Goal: Book appointment/travel/reservation

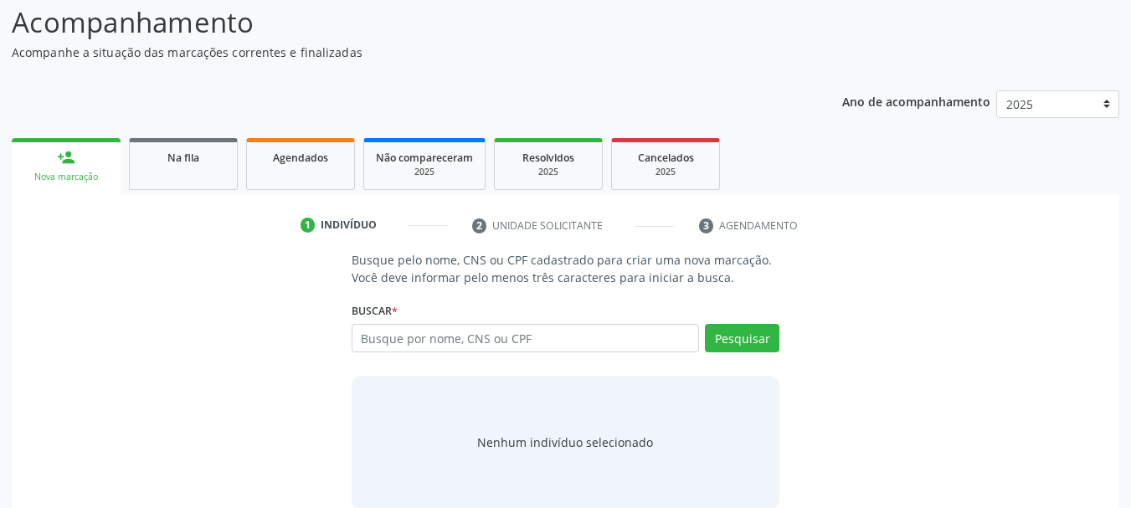
scroll to position [137, 0]
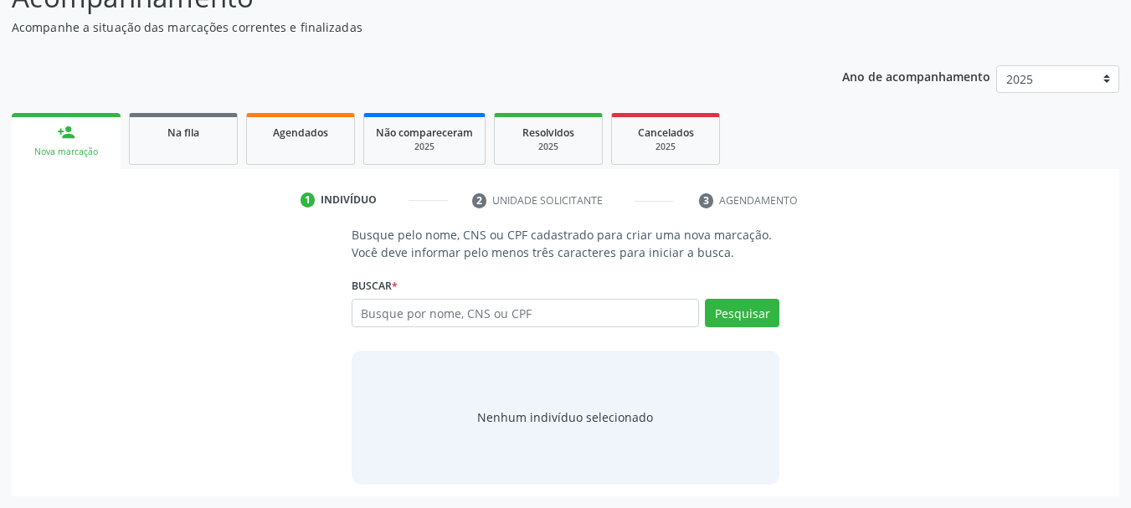
click at [530, 308] on input "text" at bounding box center [526, 313] width 348 height 28
type input "898004948539777"
click at [738, 316] on button "Pesquisar" at bounding box center [742, 313] width 75 height 28
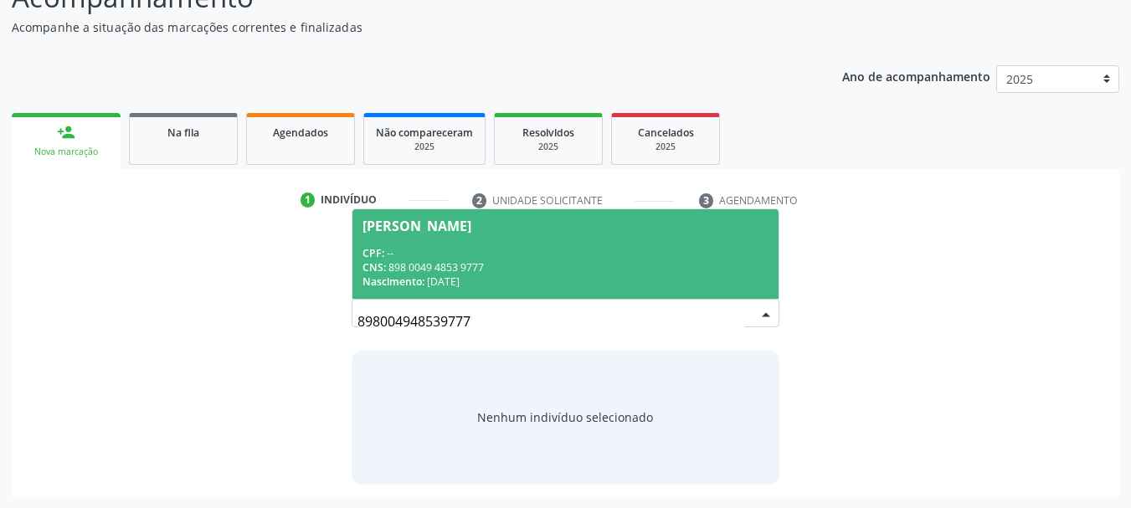
click at [456, 246] on div "CPF: --" at bounding box center [566, 253] width 407 height 14
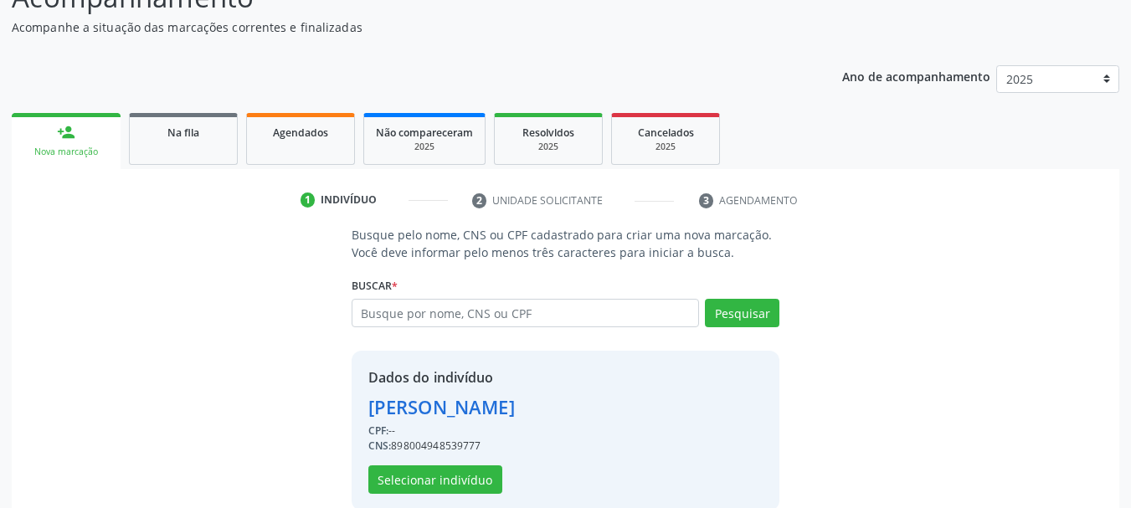
scroll to position [163, 0]
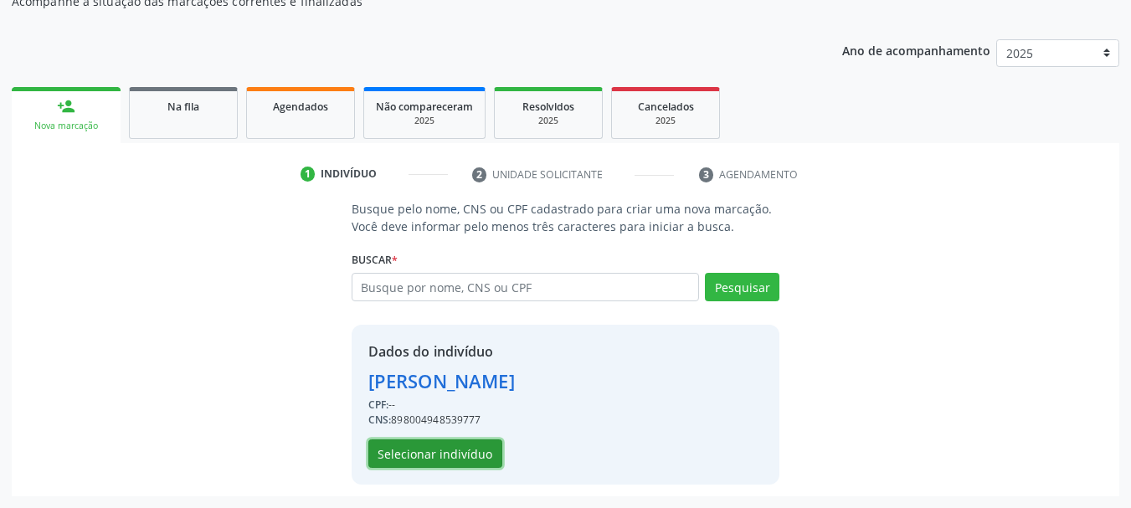
click at [408, 450] on button "Selecionar indivíduo" at bounding box center [435, 454] width 134 height 28
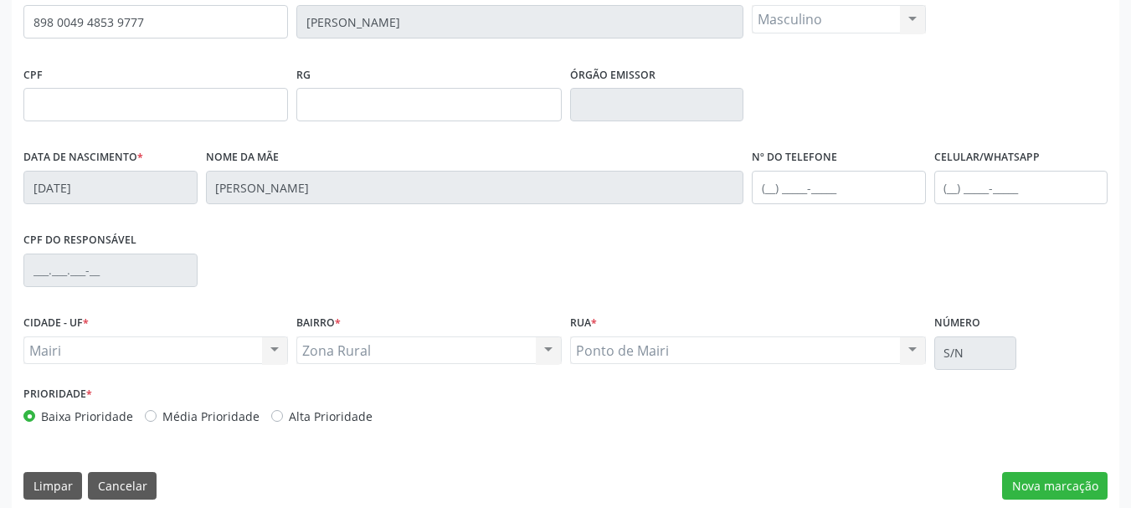
scroll to position [399, 0]
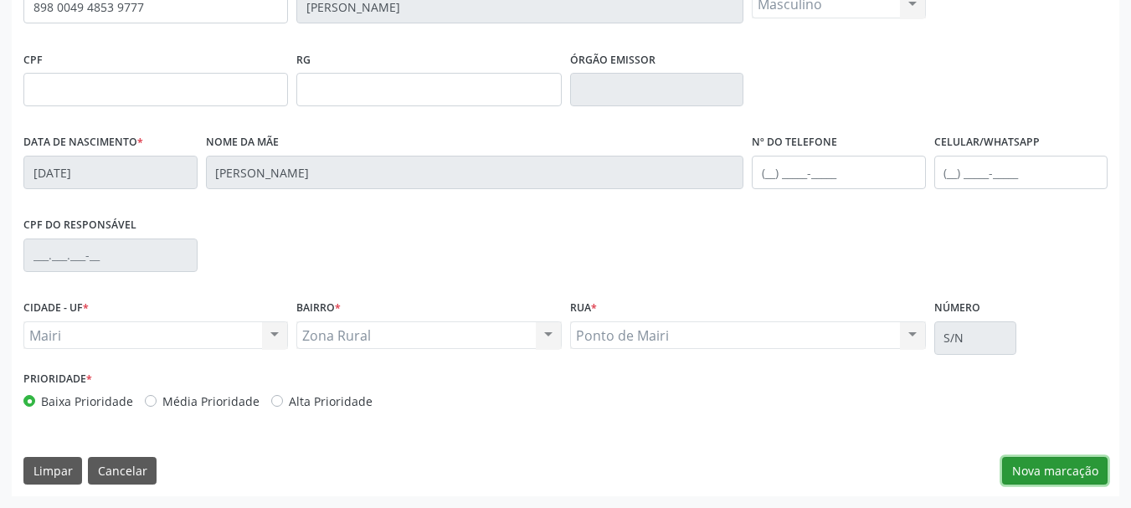
drag, startPoint x: 1014, startPoint y: 462, endPoint x: 1022, endPoint y: 463, distance: 8.4
click at [1017, 463] on button "Nova marcação" at bounding box center [1055, 471] width 106 height 28
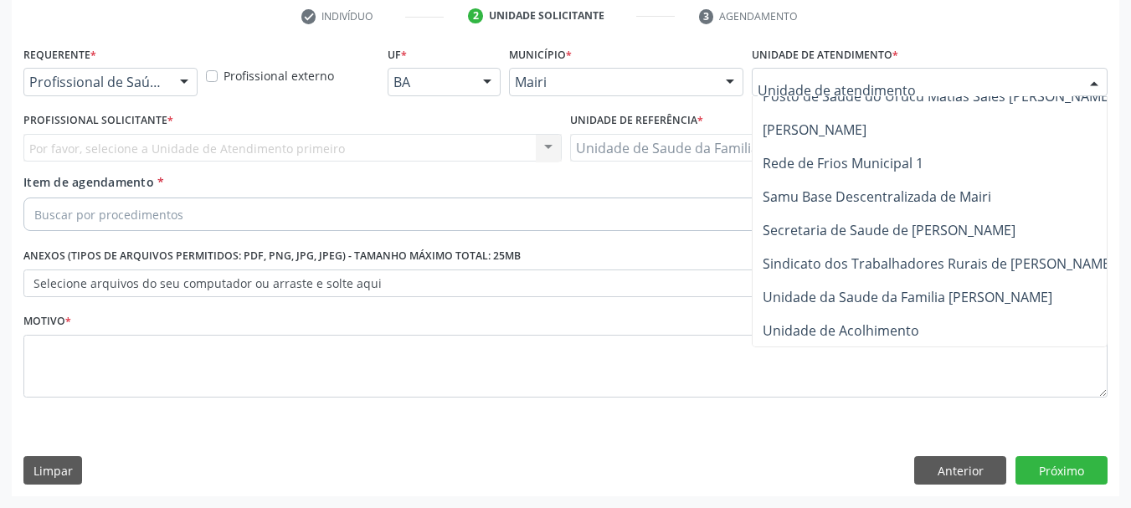
scroll to position [1269, 0]
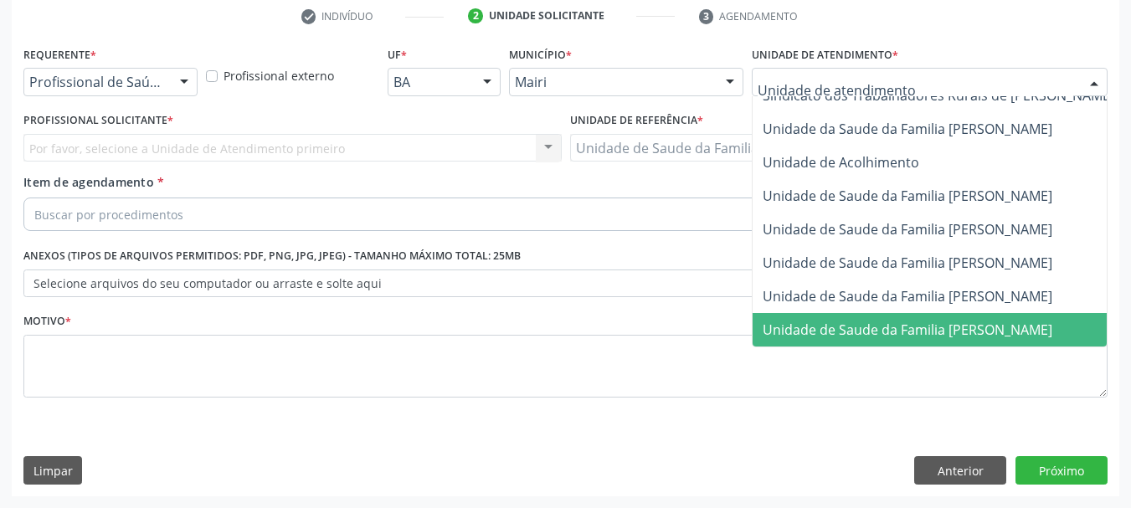
click at [831, 321] on span "Unidade de Saude da Familia [PERSON_NAME]" at bounding box center [908, 330] width 290 height 18
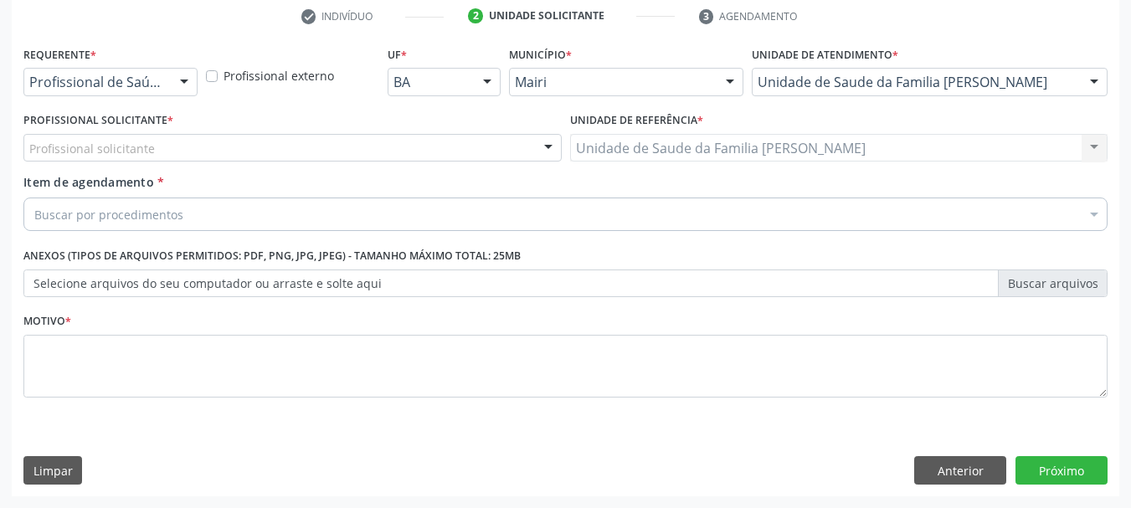
click at [180, 153] on div "Profissional solicitante" at bounding box center [292, 148] width 538 height 28
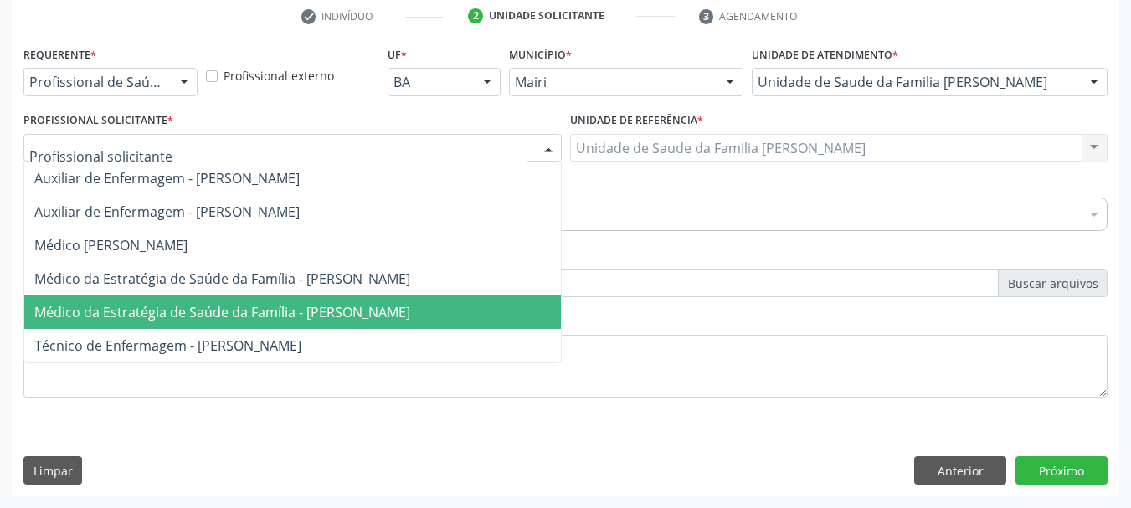
click at [218, 306] on span "Médico da Estratégia de Saúde da Família - [PERSON_NAME]" at bounding box center [222, 312] width 376 height 18
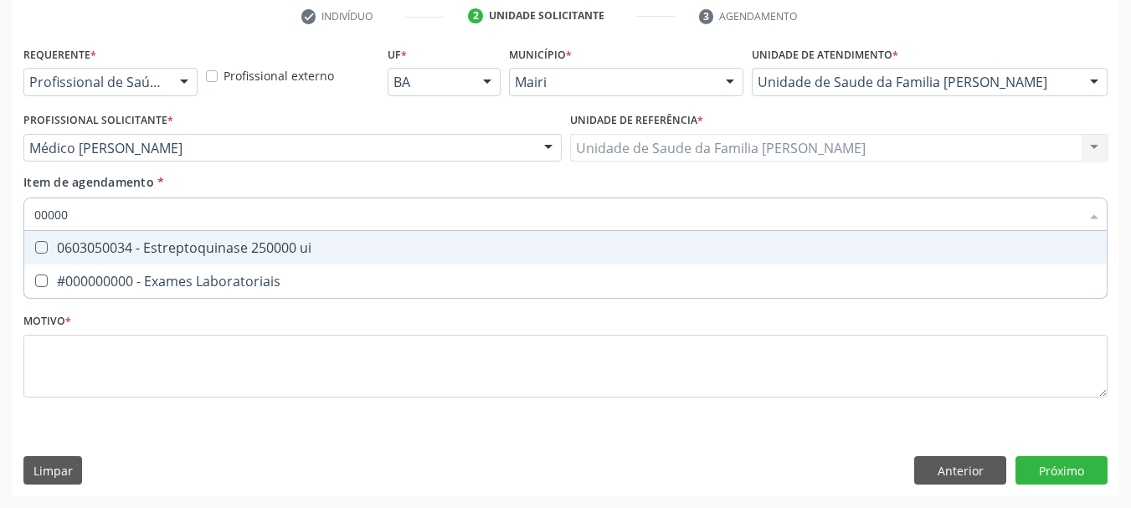
type input "000000"
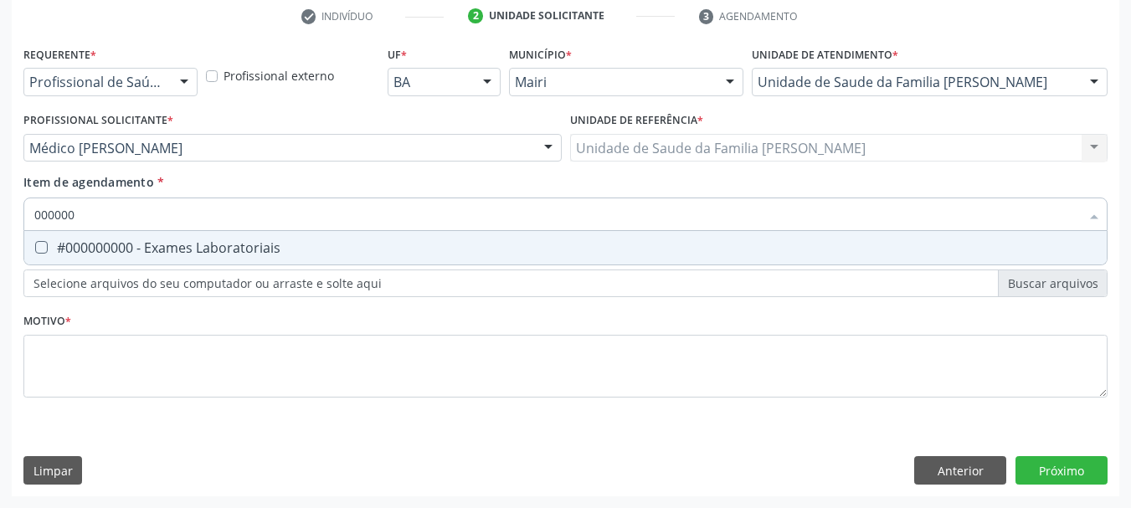
click at [172, 243] on div "#000000000 - Exames Laboratoriais" at bounding box center [565, 247] width 1063 height 13
checkbox Laboratoriais "true"
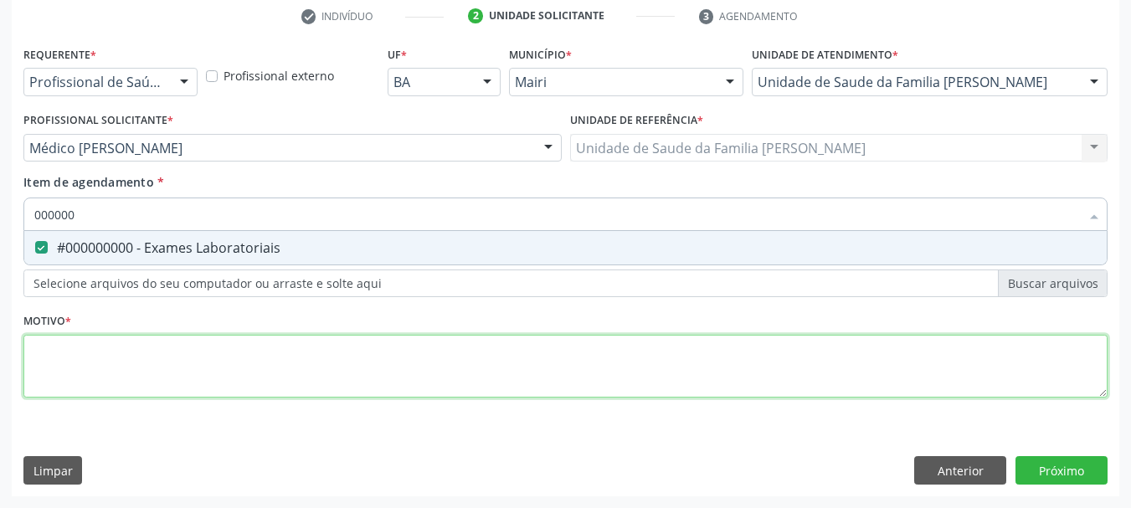
click at [86, 393] on div "Requerente * Profissional de Saúde Profissional de Saúde Paciente Nenhum result…" at bounding box center [565, 231] width 1084 height 379
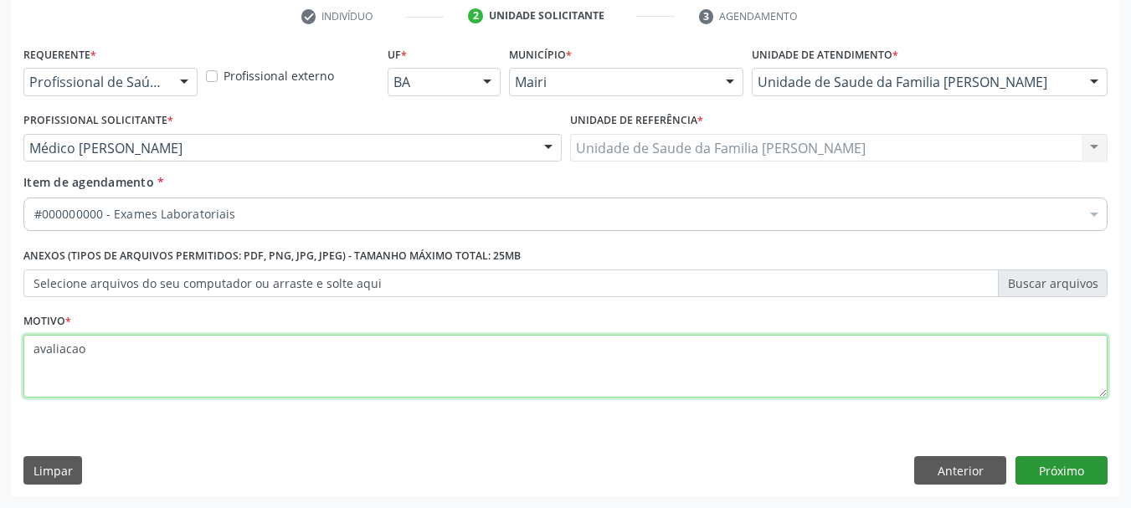
type textarea "avaliacao"
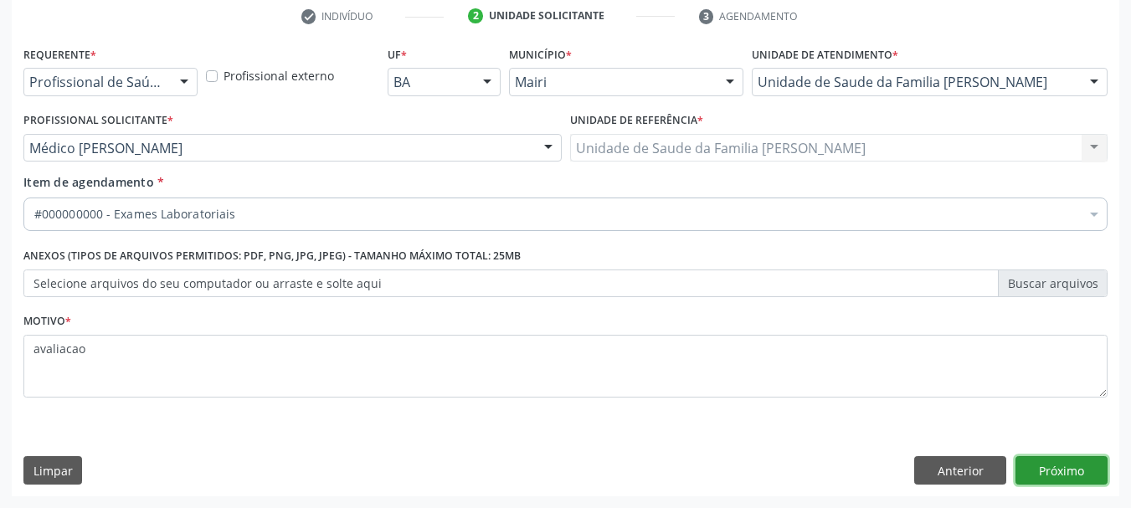
click at [1065, 462] on button "Próximo" at bounding box center [1062, 470] width 92 height 28
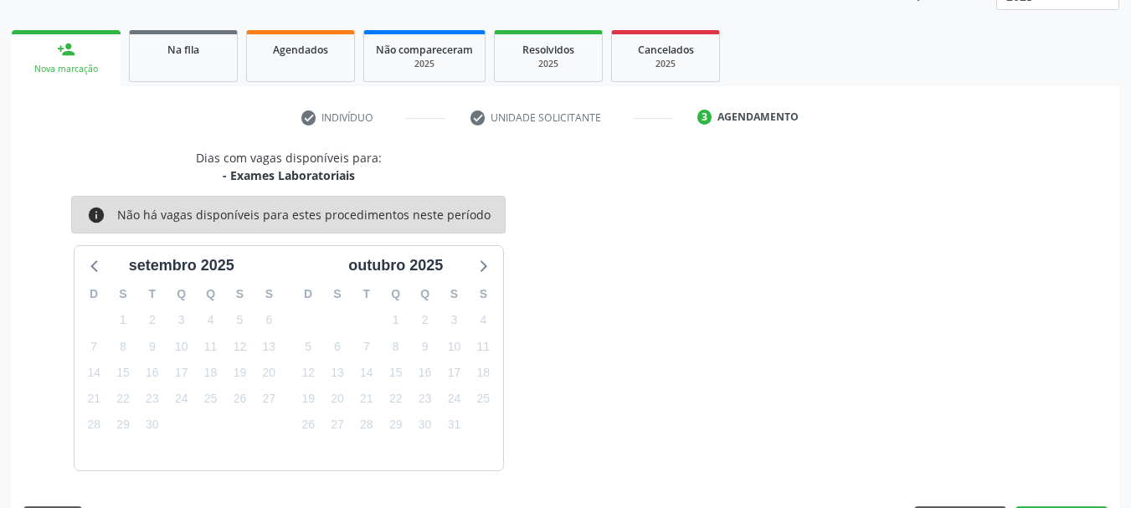
scroll to position [270, 0]
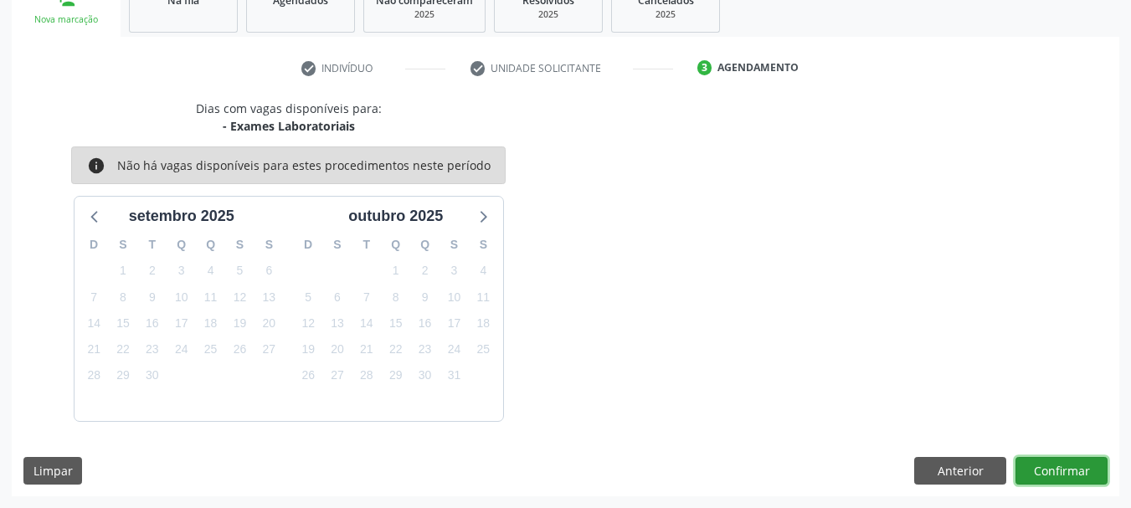
click at [1081, 463] on button "Confirmar" at bounding box center [1062, 471] width 92 height 28
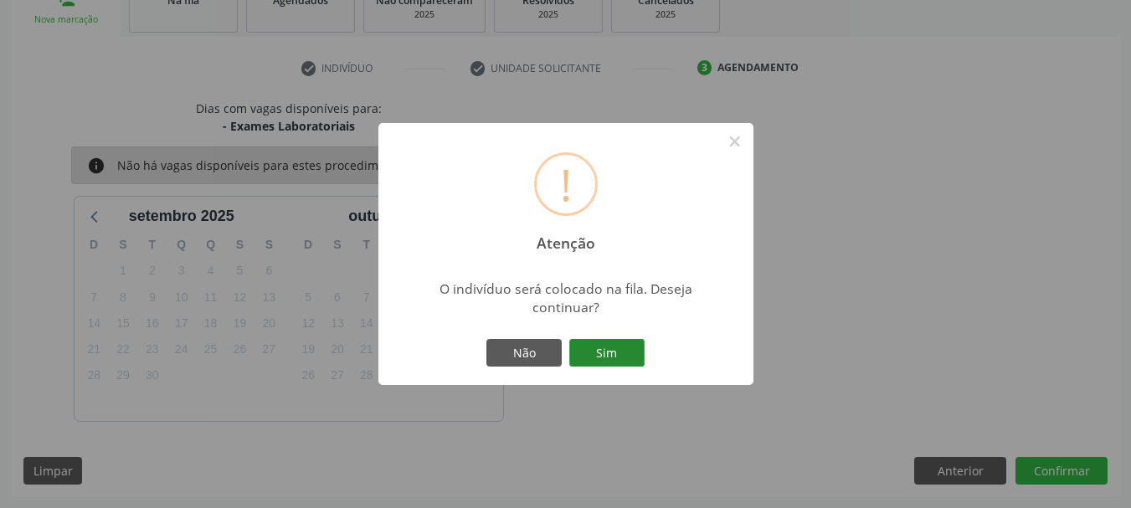
click at [623, 348] on button "Sim" at bounding box center [606, 353] width 75 height 28
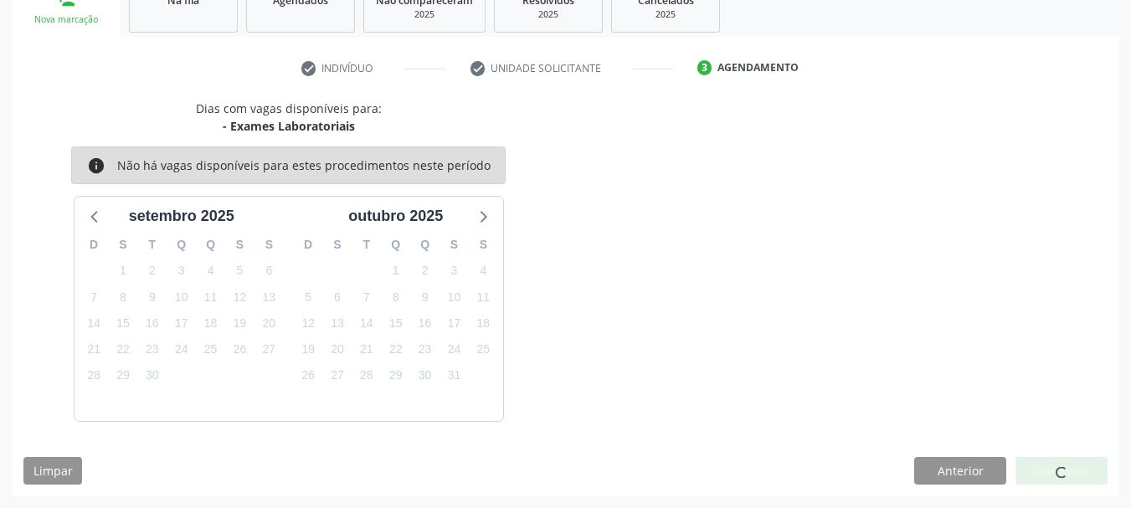
click at [624, 320] on div "! Atenção × O indivíduo será colocado na fila. Deseja continuar? Não Sim" at bounding box center [566, 253] width 188 height 131
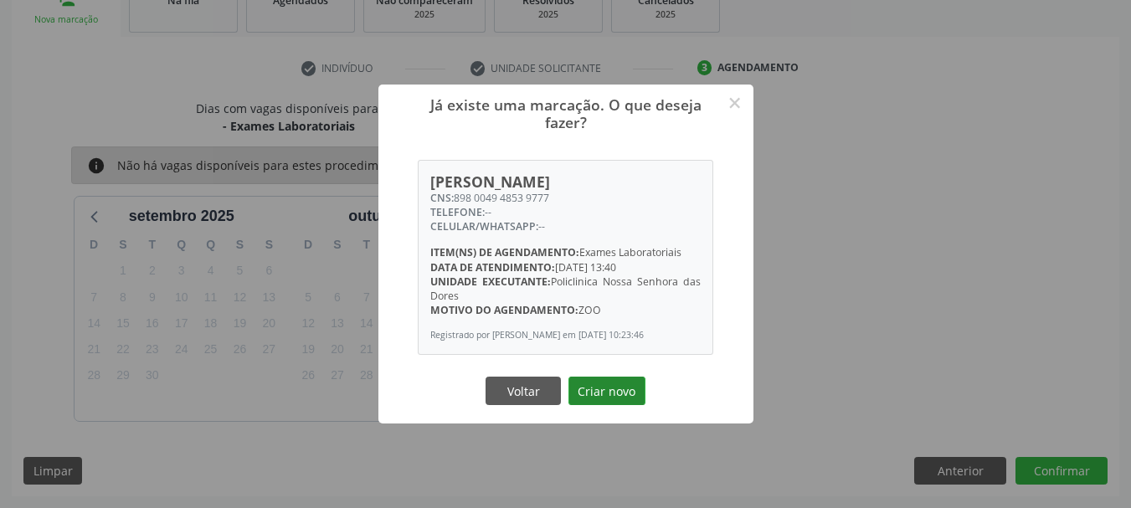
click at [624, 389] on button "Criar novo" at bounding box center [607, 391] width 77 height 28
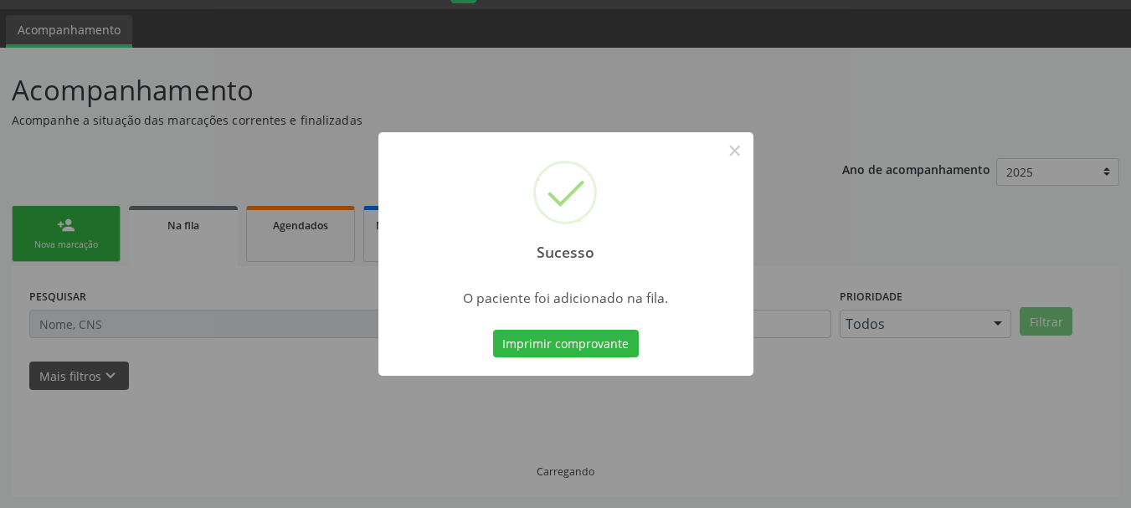
scroll to position [44, 0]
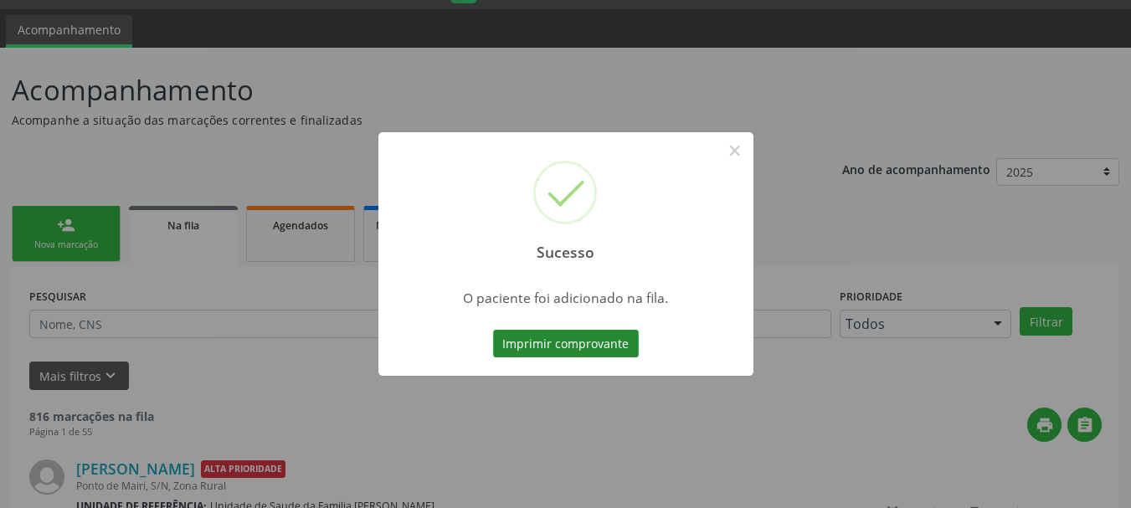
click at [581, 340] on button "Imprimir comprovante" at bounding box center [566, 344] width 146 height 28
